Goal: Entertainment & Leisure: Consume media (video, audio)

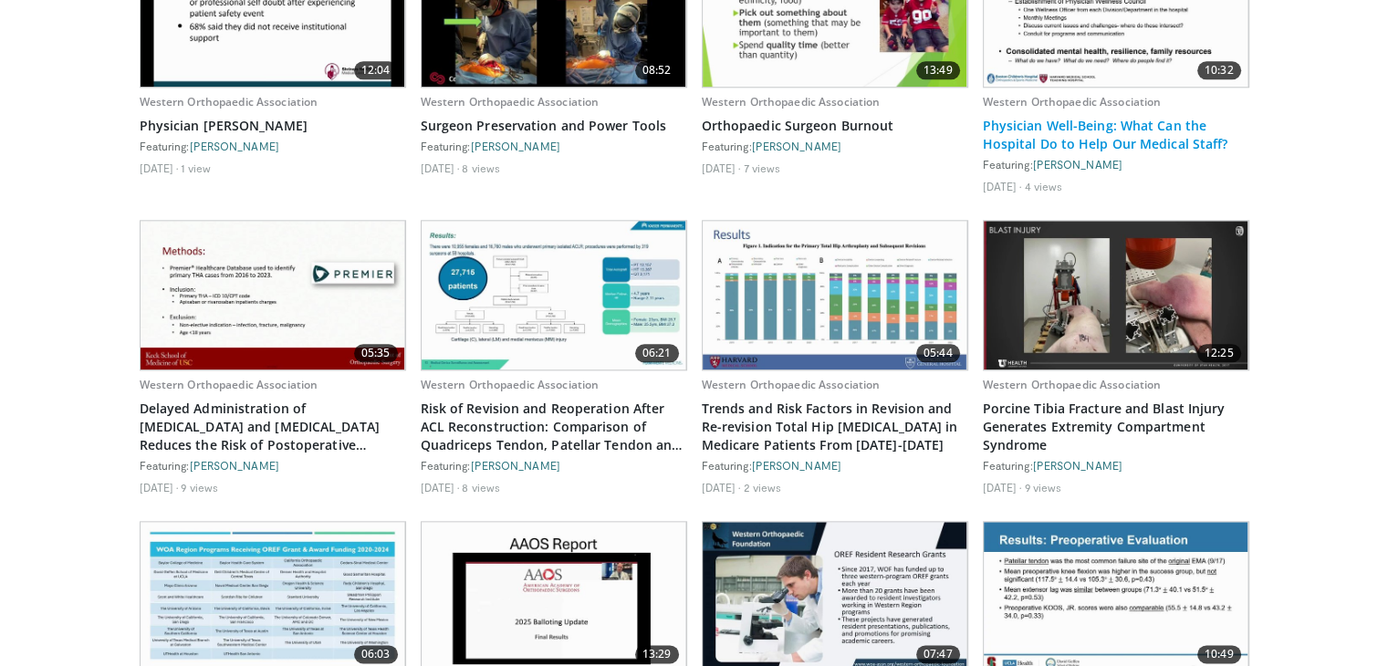
scroll to position [1673, 0]
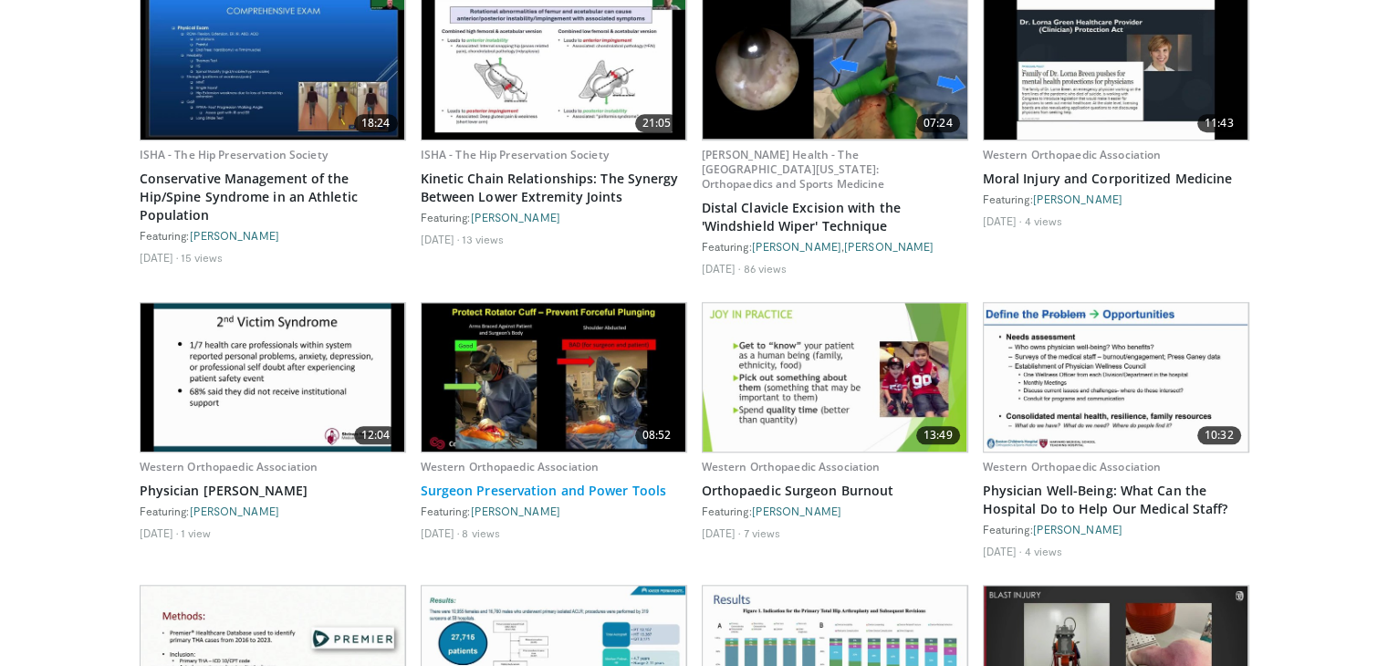
click at [499, 500] on link "Surgeon Preservation and Power Tools" at bounding box center [554, 491] width 266 height 18
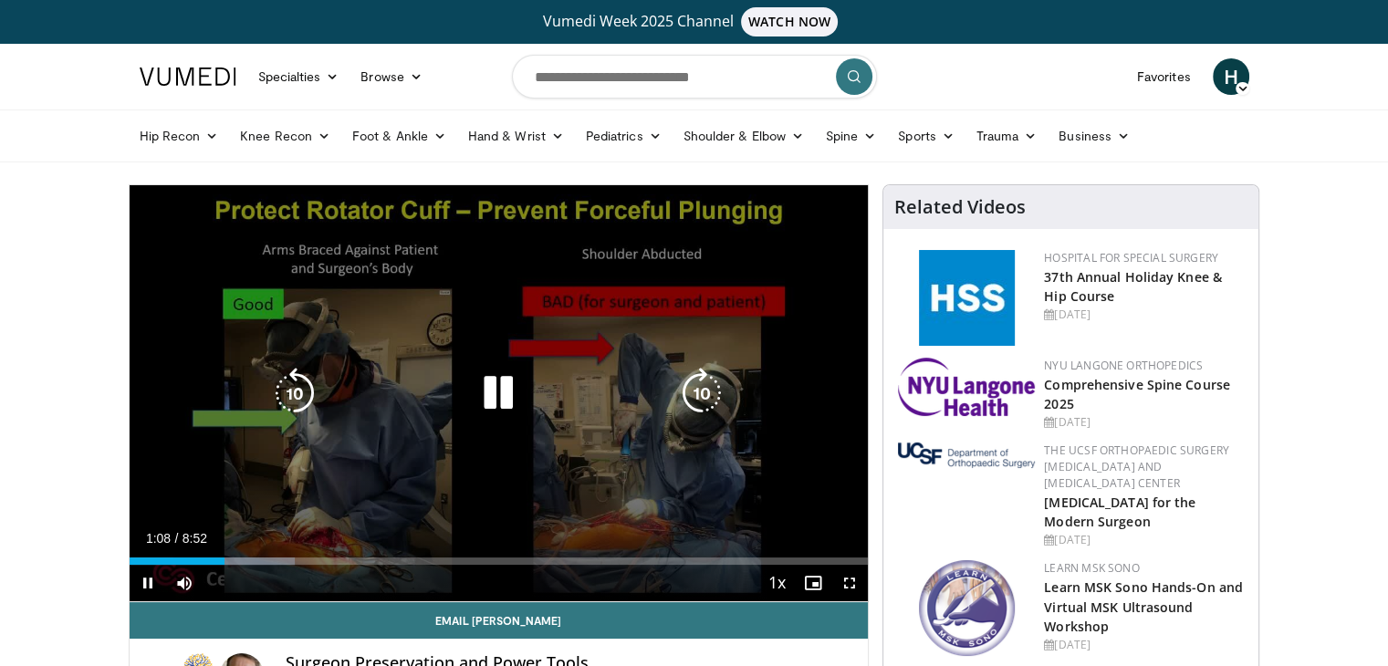
click at [481, 390] on icon "Video Player" at bounding box center [498, 393] width 51 height 51
